Goal: Entertainment & Leisure: Consume media (video, audio)

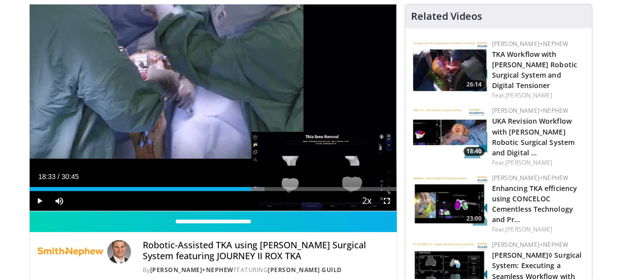
click at [213, 117] on icon "Video Player" at bounding box center [213, 108] width 28 height 28
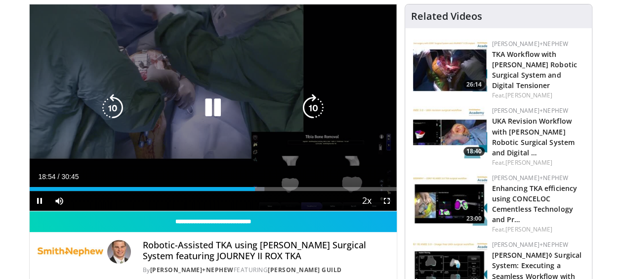
click at [108, 112] on icon "Video Player" at bounding box center [113, 108] width 28 height 28
click at [110, 118] on icon "Video Player" at bounding box center [113, 108] width 28 height 28
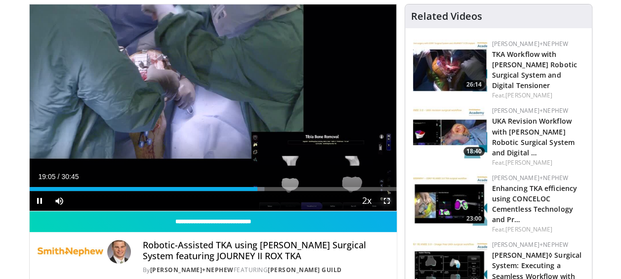
click at [385, 197] on span "Video Player" at bounding box center [387, 201] width 20 height 20
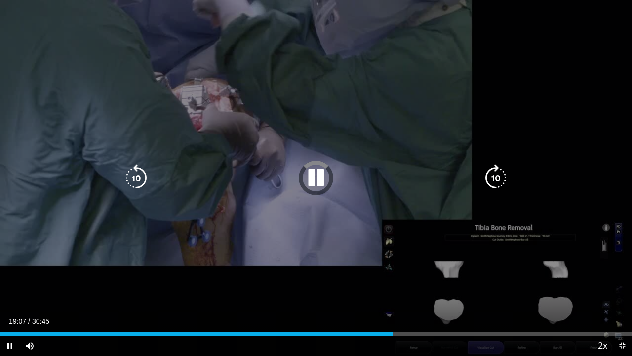
click at [300, 183] on div "Video Player" at bounding box center [315, 178] width 379 height 20
click at [322, 183] on icon "Video Player" at bounding box center [316, 178] width 28 height 28
drag, startPoint x: 322, startPoint y: 183, endPoint x: 297, endPoint y: 197, distance: 28.1
click at [297, 197] on div "10 seconds Tap to unmute" at bounding box center [316, 177] width 632 height 355
click at [143, 187] on icon "Video Player" at bounding box center [136, 178] width 28 height 28
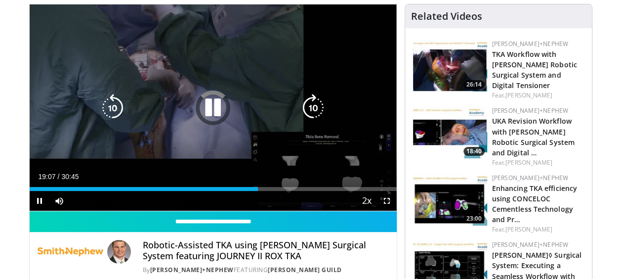
click at [197, 103] on div "Video Player" at bounding box center [213, 108] width 220 height 20
click at [214, 112] on icon "Video Player" at bounding box center [213, 108] width 28 height 28
drag, startPoint x: 214, startPoint y: 112, endPoint x: 169, endPoint y: 144, distance: 55.2
click at [169, 144] on div "10 seconds Tap to unmute" at bounding box center [213, 107] width 367 height 206
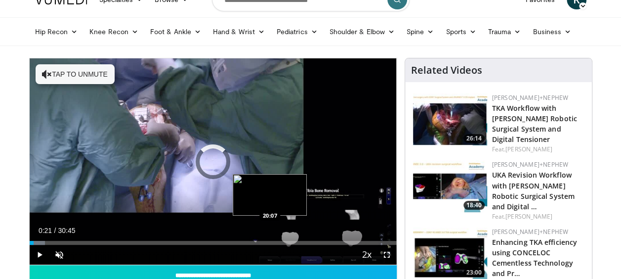
click at [271, 240] on div "Loaded : 4.30% 00:21 20:07" at bounding box center [213, 242] width 367 height 4
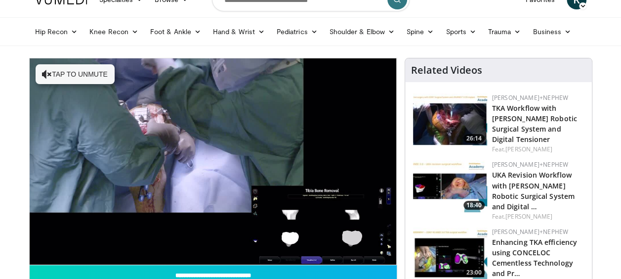
click at [256, 238] on div "10 seconds Tap to unmute" at bounding box center [213, 161] width 367 height 206
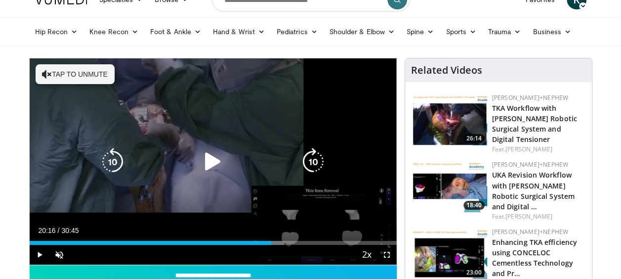
click at [210, 166] on icon "Video Player" at bounding box center [213, 162] width 28 height 28
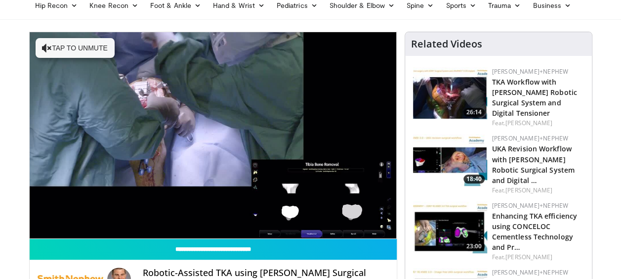
scroll to position [47, 0]
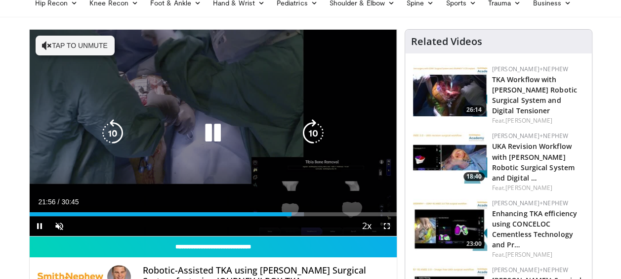
click at [209, 80] on div "10 seconds Tap to unmute" at bounding box center [213, 133] width 367 height 206
click at [210, 81] on div "10 seconds Tap to unmute" at bounding box center [213, 133] width 367 height 206
click at [207, 128] on icon "Video Player" at bounding box center [213, 133] width 28 height 28
